Goal: Information Seeking & Learning: Learn about a topic

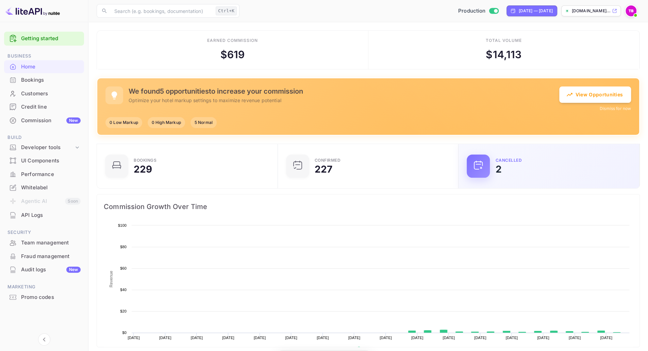
scroll to position [105, 172]
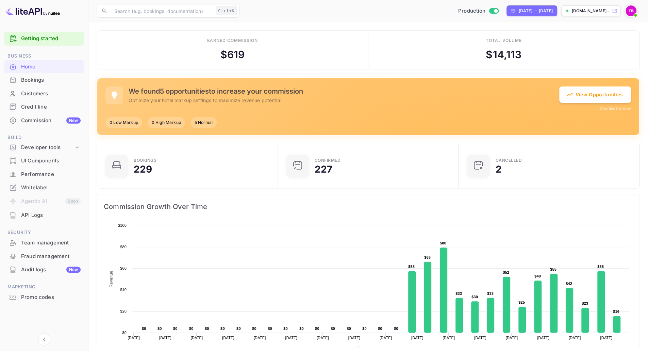
click at [37, 241] on div "Team management" at bounding box center [51, 243] width 60 height 8
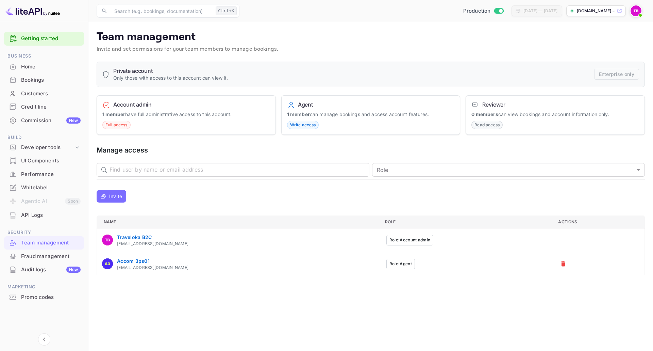
click at [24, 55] on span "Business" at bounding box center [44, 55] width 80 height 7
click at [23, 58] on span "Business" at bounding box center [44, 55] width 80 height 7
click at [20, 65] on div "Home" at bounding box center [44, 66] width 80 height 13
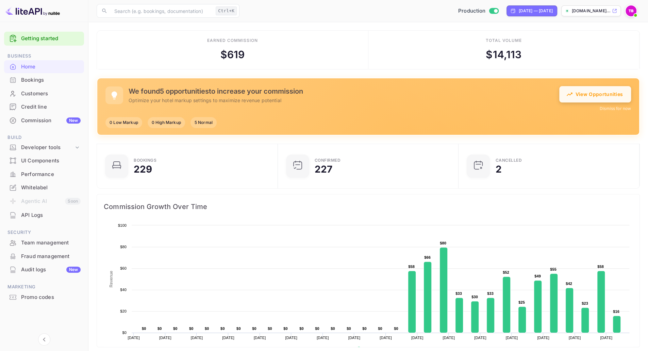
click at [596, 96] on button "View Opportunities" at bounding box center [595, 94] width 72 height 16
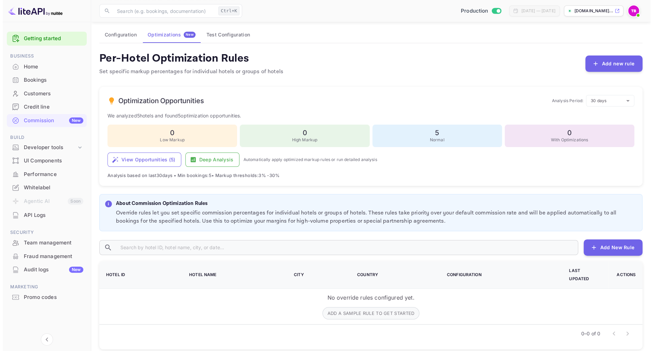
scroll to position [36, 0]
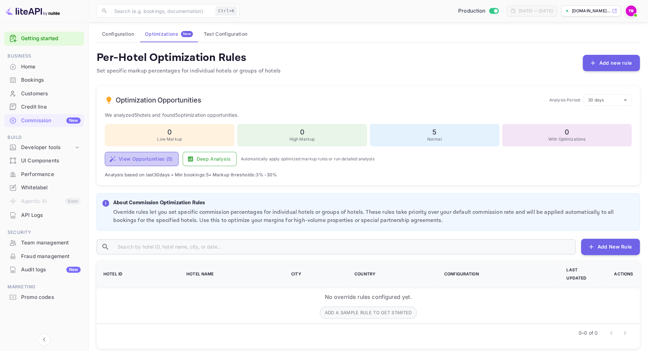
click at [146, 156] on button "View Opportunities ( 5 )" at bounding box center [142, 159] width 74 height 14
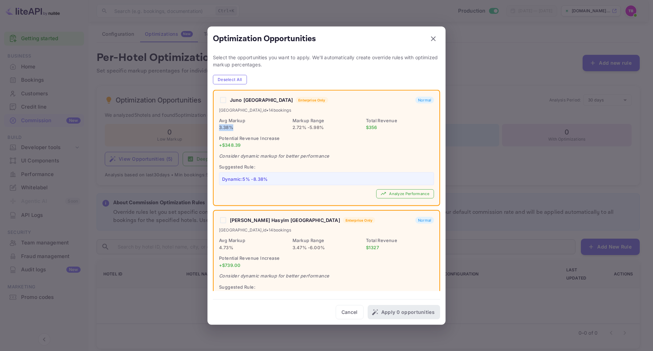
drag, startPoint x: 233, startPoint y: 129, endPoint x: 218, endPoint y: 127, distance: 14.9
click at [218, 127] on div "Juno [GEOGRAPHIC_DATA] Enterprise Only Normal [GEOGRAPHIC_DATA] , id • 14 booki…" at bounding box center [327, 148] width 226 height 115
click at [222, 100] on div "Juno Tanah Abang [GEOGRAPHIC_DATA] Enterprise Only Normal" at bounding box center [326, 100] width 215 height 9
click at [228, 100] on div "Juno Tanah Abang [GEOGRAPHIC_DATA] Enterprise Only Normal" at bounding box center [326, 100] width 215 height 9
click at [220, 99] on div "Juno Tanah Abang [GEOGRAPHIC_DATA] Enterprise Only Normal" at bounding box center [326, 100] width 215 height 9
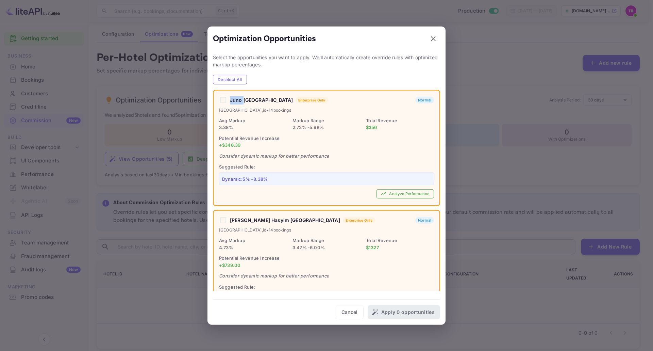
click at [220, 99] on div "Juno Tanah Abang [GEOGRAPHIC_DATA] Enterprise Only Normal" at bounding box center [326, 100] width 215 height 9
click at [300, 114] on div "Juno [GEOGRAPHIC_DATA] Enterprise Only Normal [GEOGRAPHIC_DATA] , id • 14 booki…" at bounding box center [327, 148] width 226 height 115
click at [412, 191] on button "Analyze Performance" at bounding box center [405, 193] width 58 height 9
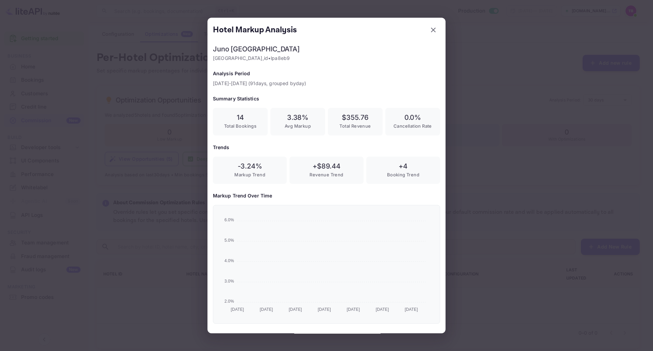
scroll to position [113, 216]
drag, startPoint x: 392, startPoint y: 162, endPoint x: 408, endPoint y: 164, distance: 15.7
click at [408, 163] on h6 "+4" at bounding box center [403, 166] width 63 height 8
drag, startPoint x: 304, startPoint y: 164, endPoint x: 346, endPoint y: 178, distance: 44.0
click at [346, 178] on div "+ $ 89.44 Revenue Trend" at bounding box center [327, 171] width 74 height 28
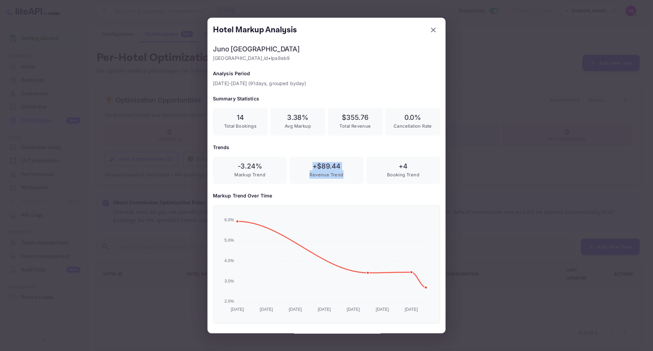
click at [346, 178] on div "+ $ 89.44 Revenue Trend" at bounding box center [327, 171] width 74 height 28
click at [430, 33] on icon "button" at bounding box center [433, 30] width 8 height 8
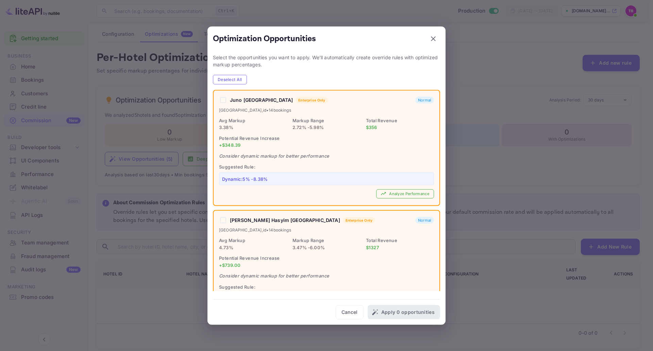
scroll to position [170, 0]
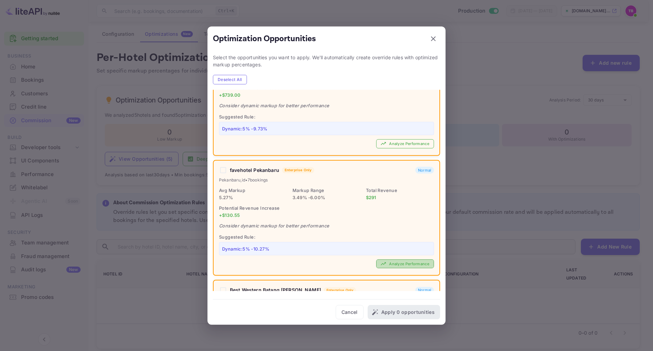
click at [387, 261] on button "Analyze Performance" at bounding box center [405, 263] width 58 height 9
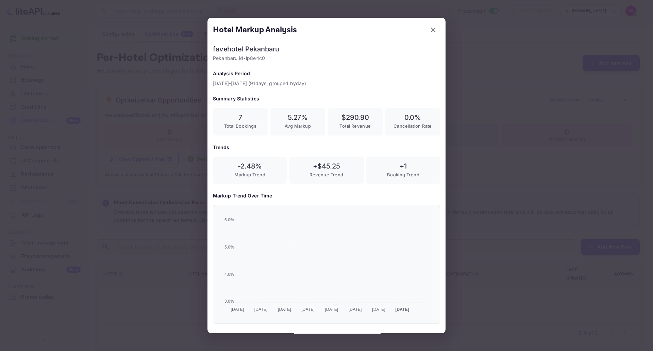
scroll to position [113, 216]
click at [431, 32] on icon "button" at bounding box center [433, 30] width 8 height 8
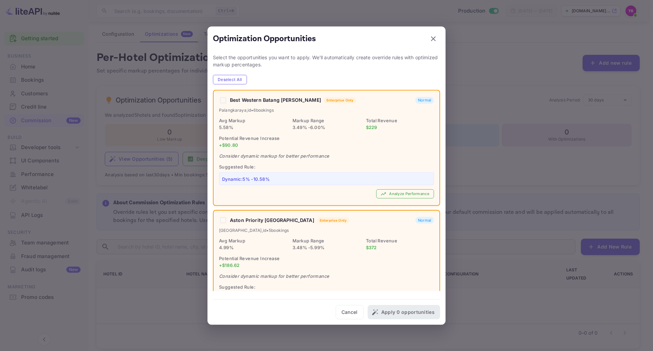
scroll to position [392, 0]
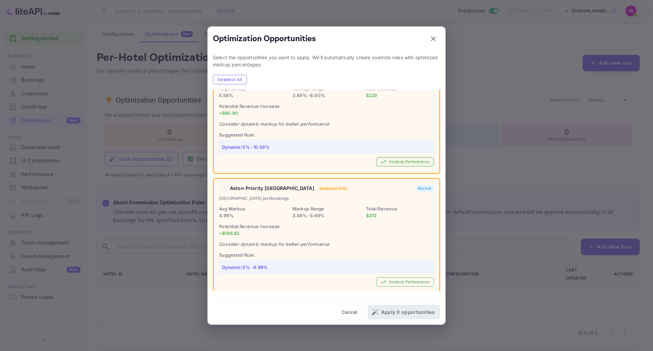
click at [387, 157] on button "Analyze Performance" at bounding box center [405, 161] width 58 height 9
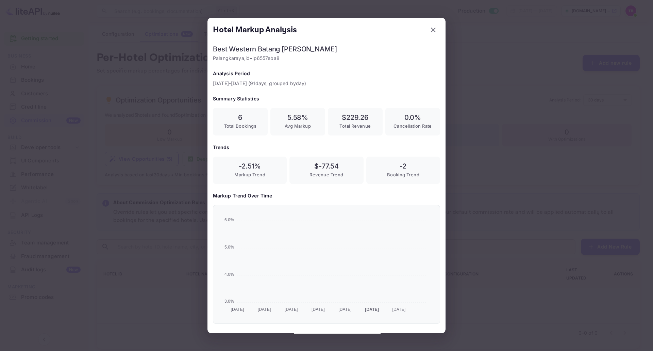
scroll to position [113, 216]
click at [427, 32] on button "button" at bounding box center [434, 30] width 14 height 14
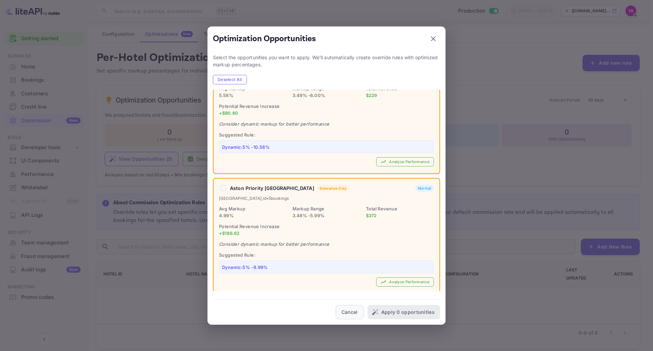
click at [350, 316] on button "Cancel" at bounding box center [350, 312] width 28 height 14
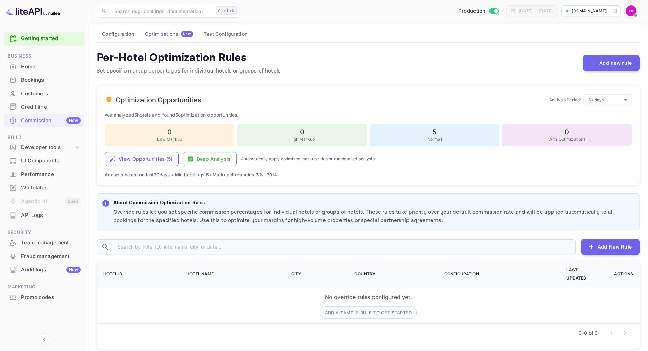
click at [165, 159] on button "View Opportunities ( 5 )" at bounding box center [142, 159] width 74 height 14
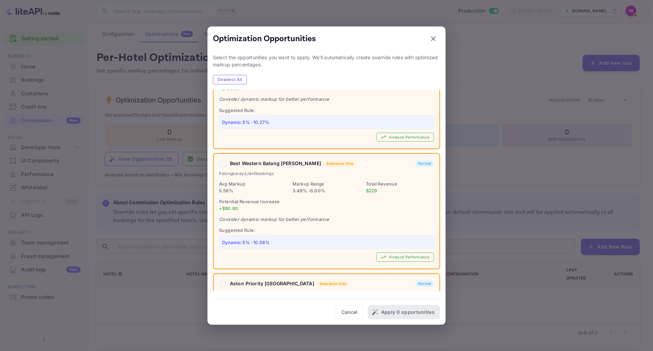
scroll to position [392, 0]
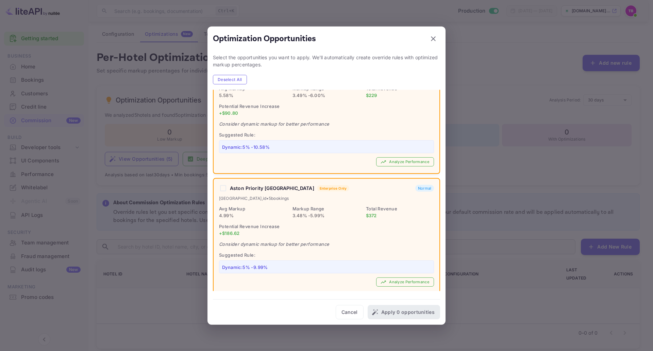
click at [222, 184] on div "Aston Priority [GEOGRAPHIC_DATA] and Conference Center Enterprise Only Normal" at bounding box center [326, 188] width 215 height 9
click at [388, 277] on button "Analyze Performance" at bounding box center [405, 281] width 58 height 9
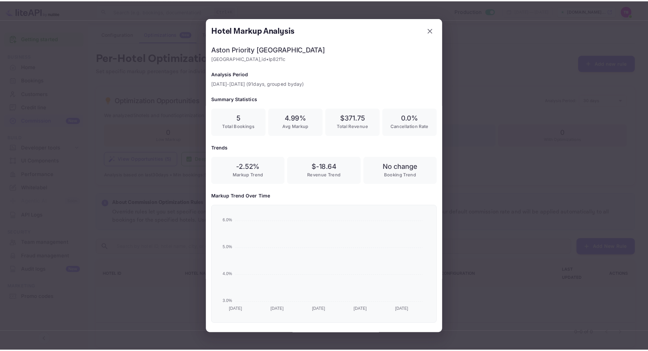
scroll to position [113, 216]
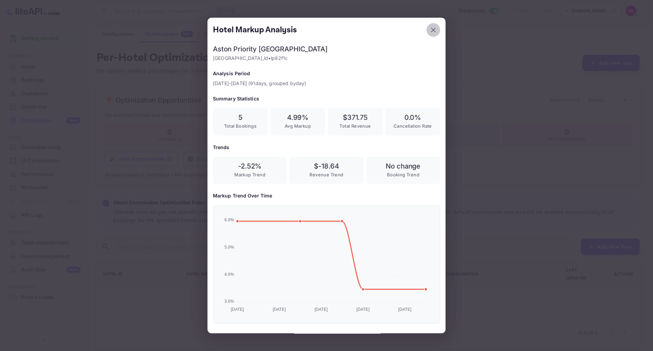
click at [429, 30] on icon "button" at bounding box center [433, 30] width 8 height 8
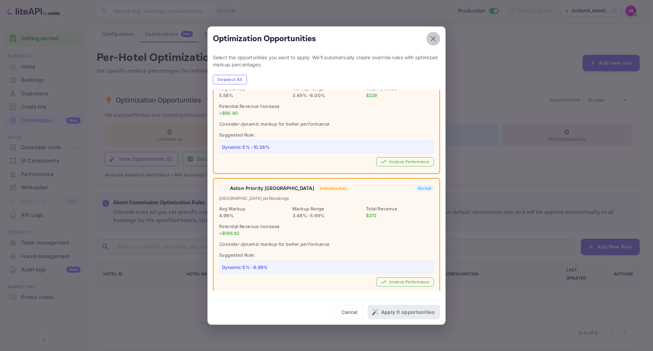
click at [437, 36] on icon "button" at bounding box center [433, 38] width 8 height 8
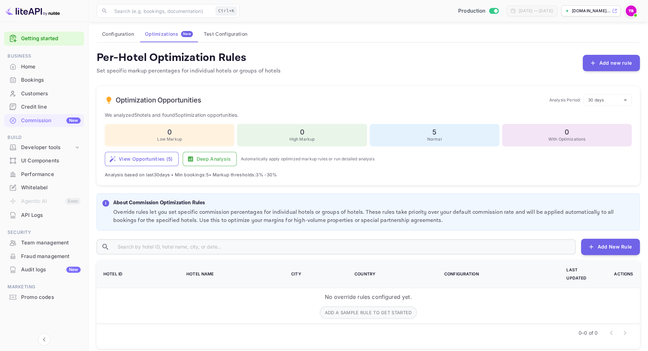
click at [20, 67] on div "Home" at bounding box center [44, 66] width 80 height 13
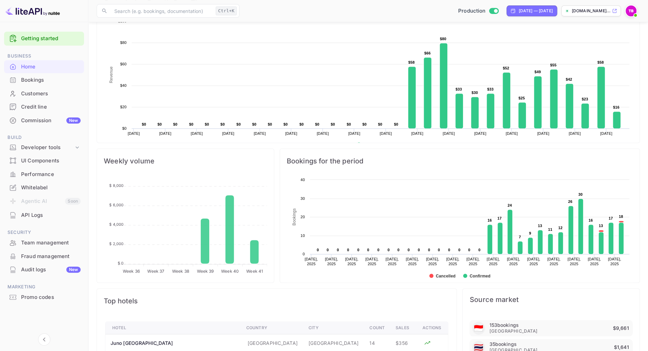
scroll to position [396, 0]
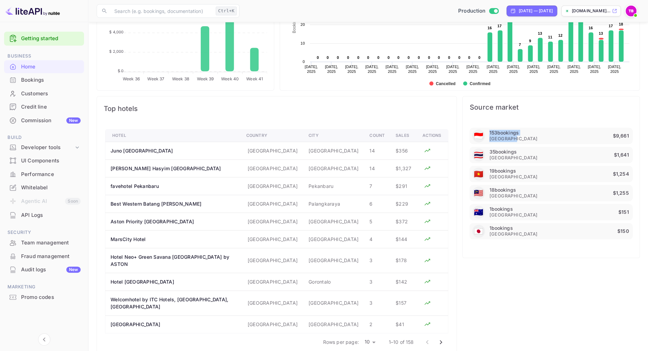
drag, startPoint x: 490, startPoint y: 130, endPoint x: 512, endPoint y: 135, distance: 22.4
click at [512, 135] on div "153 bookings [GEOGRAPHIC_DATA]" at bounding box center [513, 136] width 48 height 12
drag, startPoint x: 489, startPoint y: 152, endPoint x: 510, endPoint y: 160, distance: 22.6
click at [510, 160] on div "🇹🇭 35 bookings [GEOGRAPHIC_DATA] $1,641" at bounding box center [551, 155] width 163 height 16
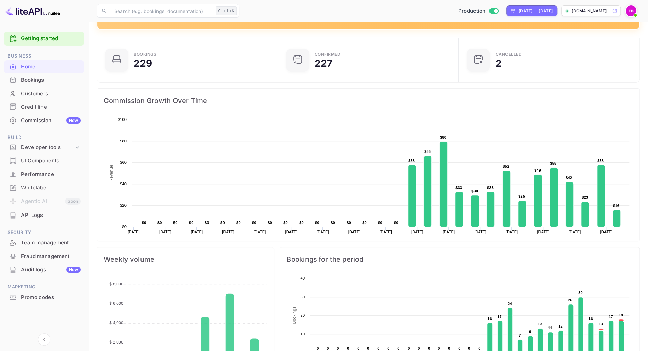
scroll to position [0, 0]
